Goal: Task Accomplishment & Management: Manage account settings

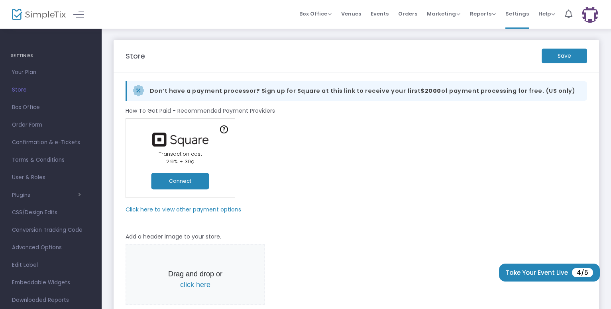
click at [179, 184] on button "Connect" at bounding box center [180, 181] width 58 height 16
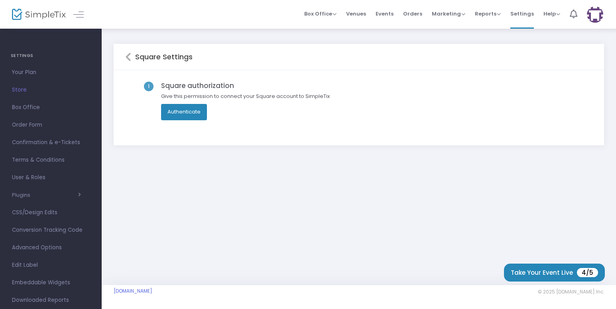
click at [195, 115] on button "Authenticate" at bounding box center [184, 112] width 46 height 16
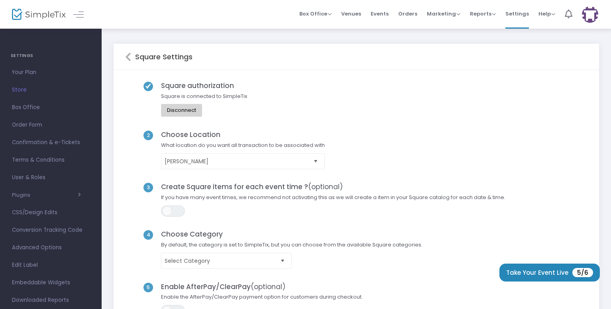
click at [281, 265] on span "Select" at bounding box center [282, 260] width 13 height 13
click at [365, 264] on span "Select Category" at bounding box center [291, 261] width 269 height 16
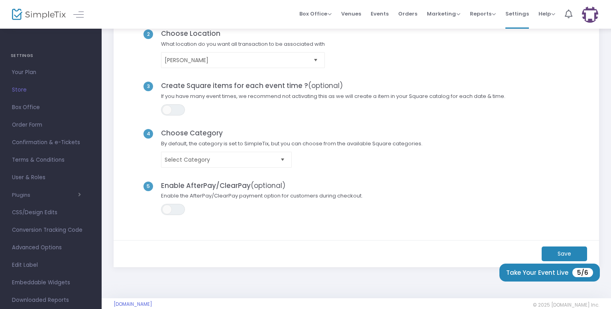
scroll to position [114, 0]
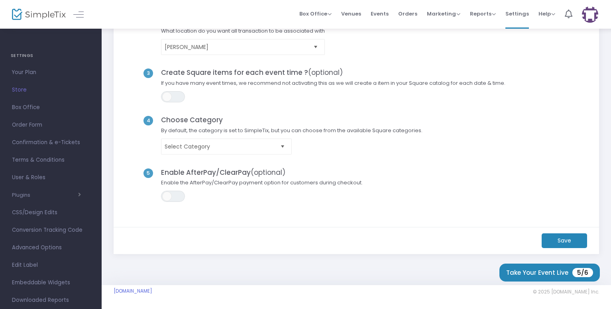
click at [573, 242] on m-button "Save" at bounding box center [564, 241] width 45 height 15
click at [542, 271] on button "Take Your Event Live 5/6" at bounding box center [549, 273] width 100 height 18
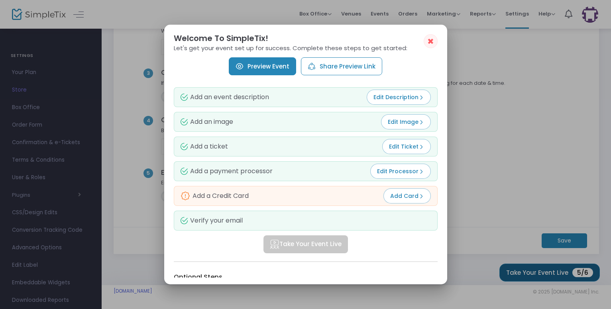
scroll to position [0, 0]
click at [404, 195] on span "Add Card" at bounding box center [407, 196] width 34 height 8
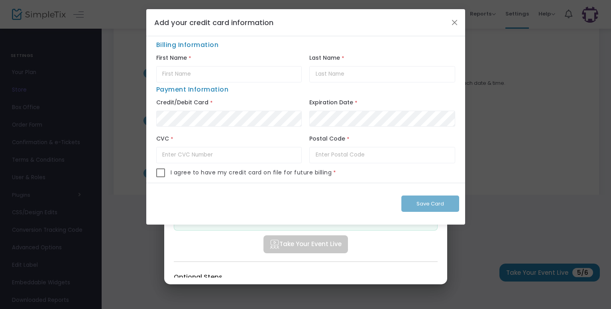
drag, startPoint x: 455, startPoint y: 17, endPoint x: 452, endPoint y: 29, distance: 12.5
click at [455, 18] on button "Close" at bounding box center [454, 22] width 10 height 10
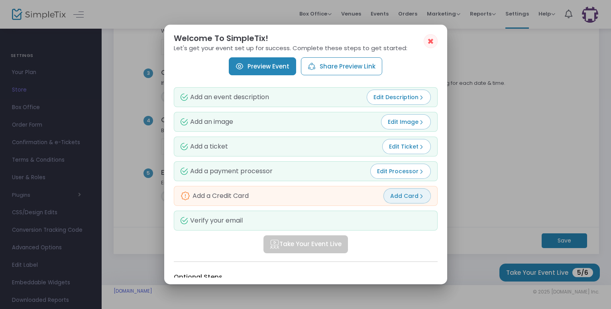
click at [394, 194] on span "Add Card" at bounding box center [407, 196] width 34 height 8
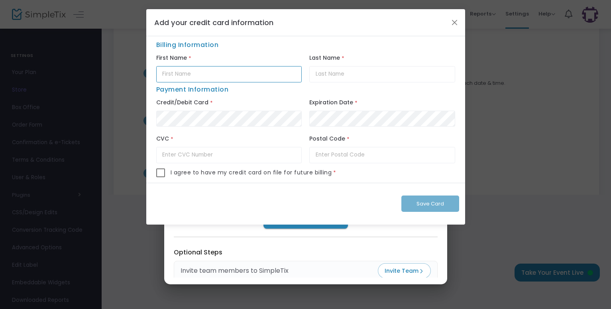
click at [189, 76] on input "text" at bounding box center [228, 74] width 145 height 16
type input "[PERSON_NAME]"
type input "Jordan"
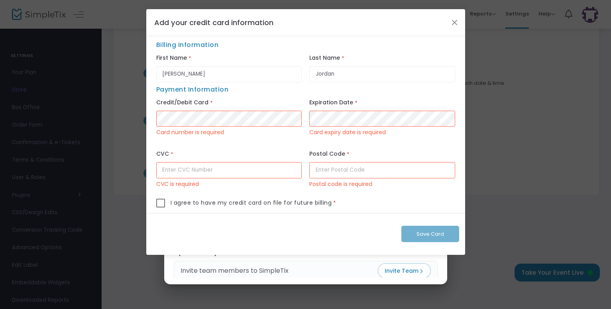
click at [111, 135] on ngb-modal-window "Add your credit card information Billing Information First Name * [PERSON_NAME]…" at bounding box center [305, 154] width 611 height 309
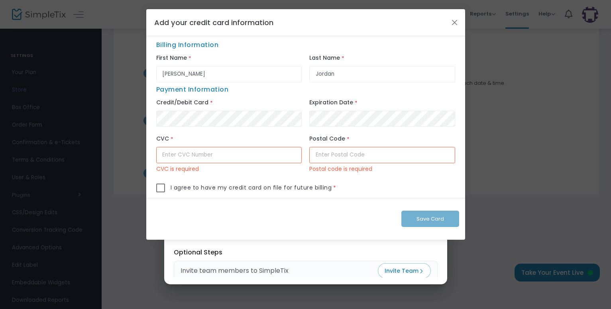
click at [203, 161] on input "text" at bounding box center [228, 155] width 145 height 16
type input "295"
click at [330, 160] on input "text" at bounding box center [381, 155] width 145 height 16
type input "48044"
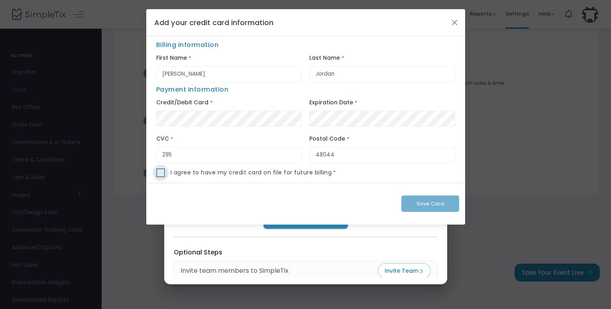
click at [163, 173] on span at bounding box center [160, 173] width 9 height 9
click at [161, 177] on input "checkbox" at bounding box center [160, 177] width 0 height 0
checkbox input "true"
click at [433, 204] on span "Save Card" at bounding box center [429, 204] width 27 height 8
click at [432, 206] on span "Save Card" at bounding box center [429, 204] width 27 height 8
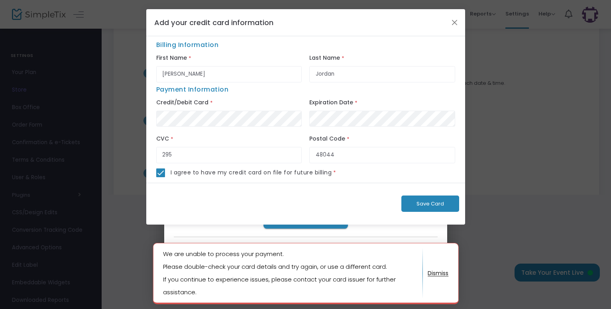
click at [444, 269] on button "button" at bounding box center [438, 273] width 21 height 13
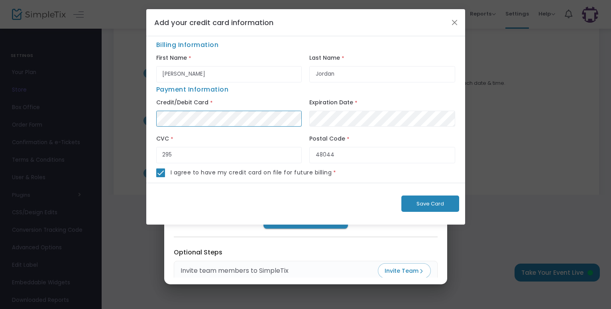
click at [140, 111] on ngb-modal-window "Add your credit card information Billing Information First Name * [PERSON_NAME]…" at bounding box center [305, 154] width 611 height 309
click at [555, 85] on ngb-modal-window "Add your credit card information Billing Information First Name * [PERSON_NAME]…" at bounding box center [305, 154] width 611 height 309
click at [458, 21] on button "Close" at bounding box center [454, 22] width 10 height 10
